Goal: Task Accomplishment & Management: Manage account settings

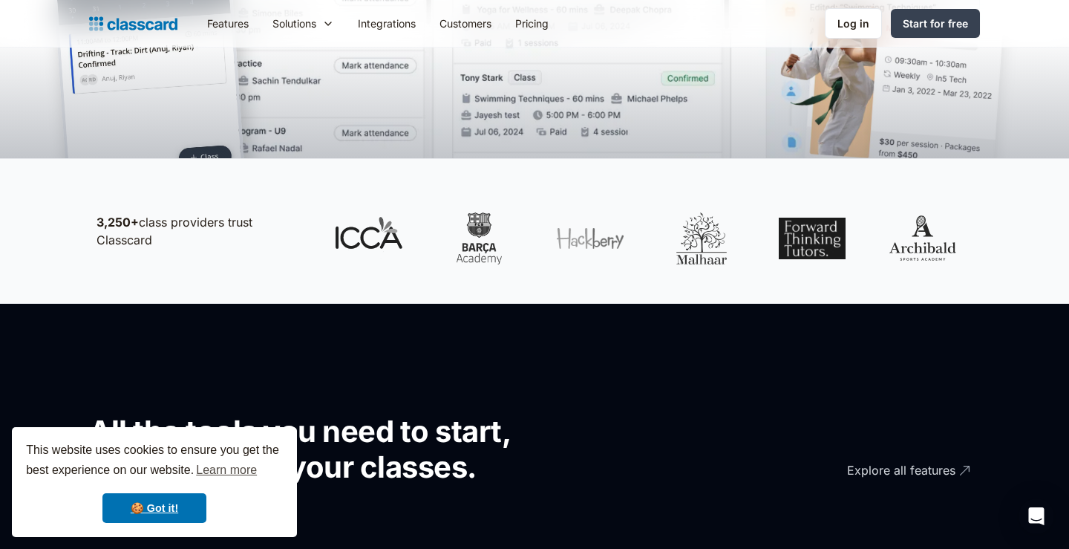
scroll to position [953, 0]
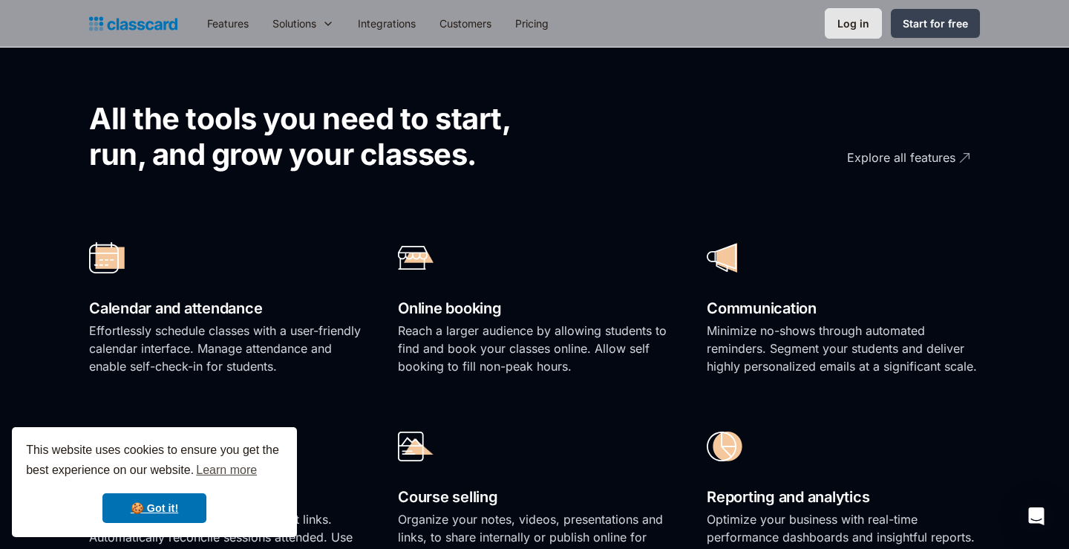
click at [871, 29] on link "Log in" at bounding box center [853, 23] width 57 height 30
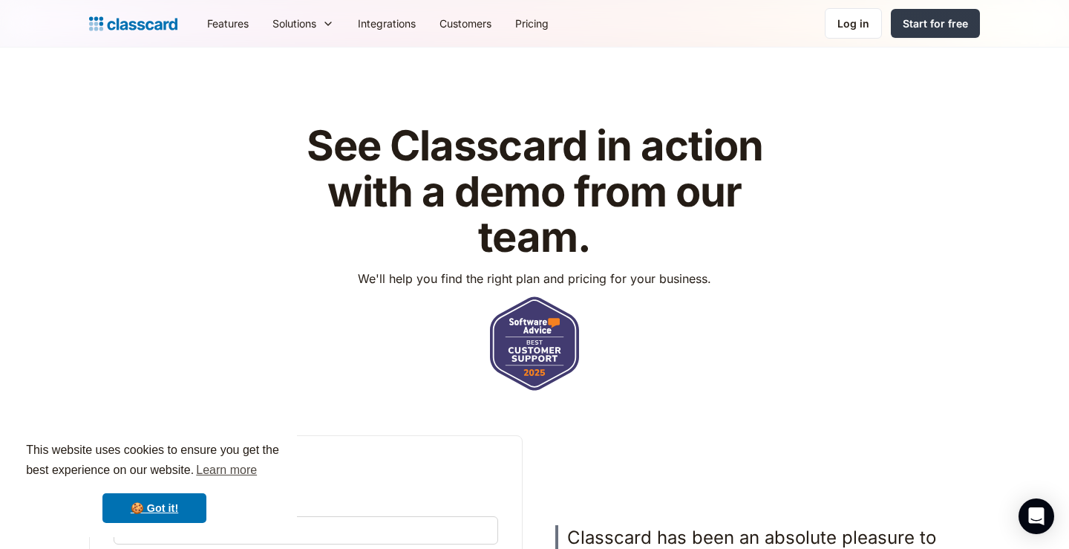
click at [910, 16] on div "Start for free" at bounding box center [935, 24] width 65 height 16
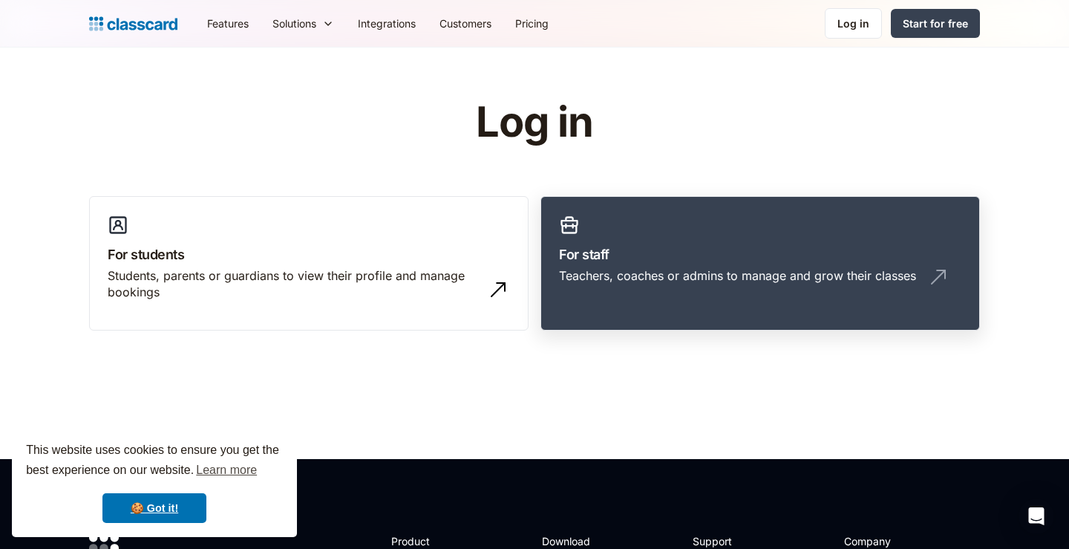
click at [599, 270] on div "Teachers, coaches or admins to manage and grow their classes" at bounding box center [737, 275] width 357 height 16
